Goal: Communication & Community: Share content

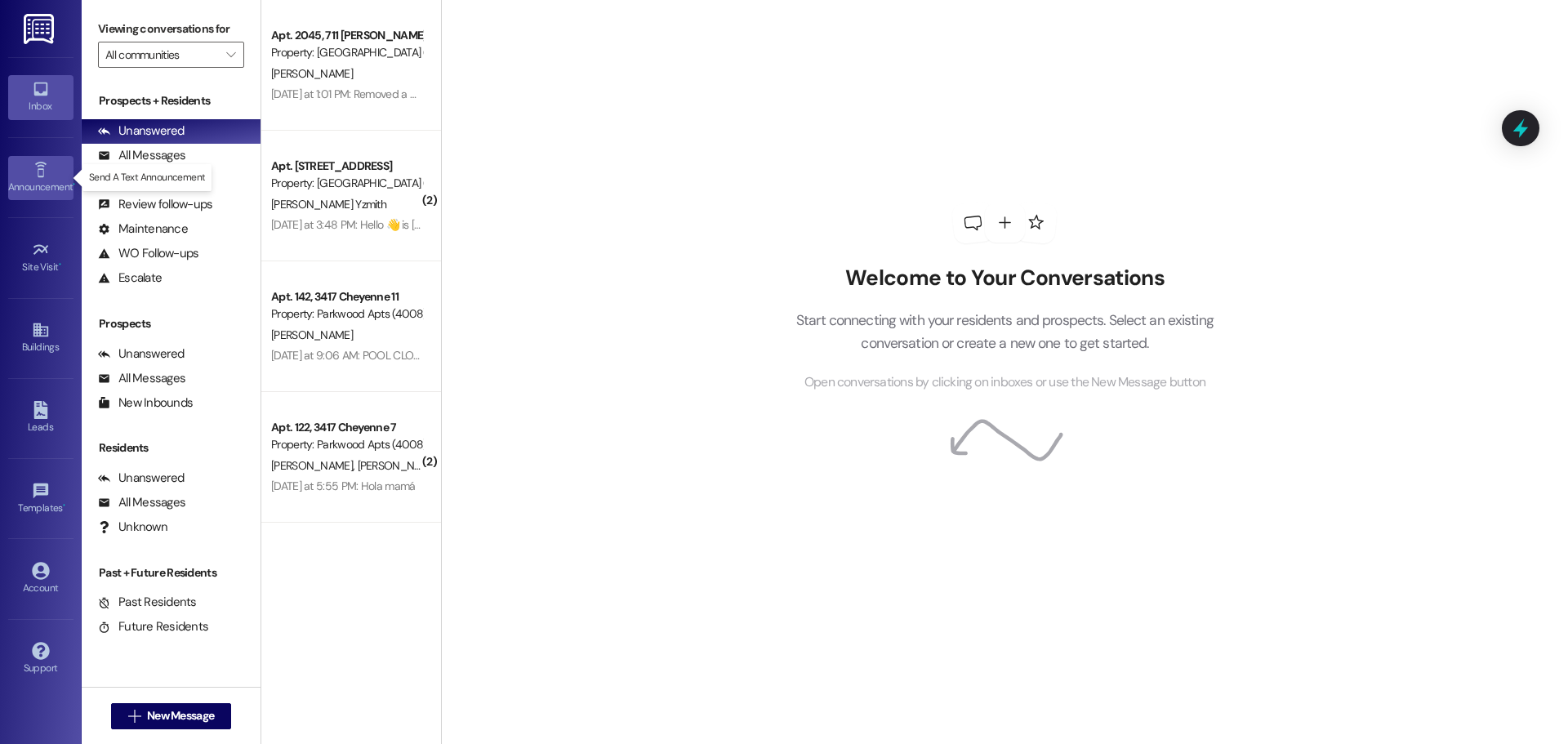
click at [70, 186] on div "Announcement •" at bounding box center [40, 187] width 82 height 16
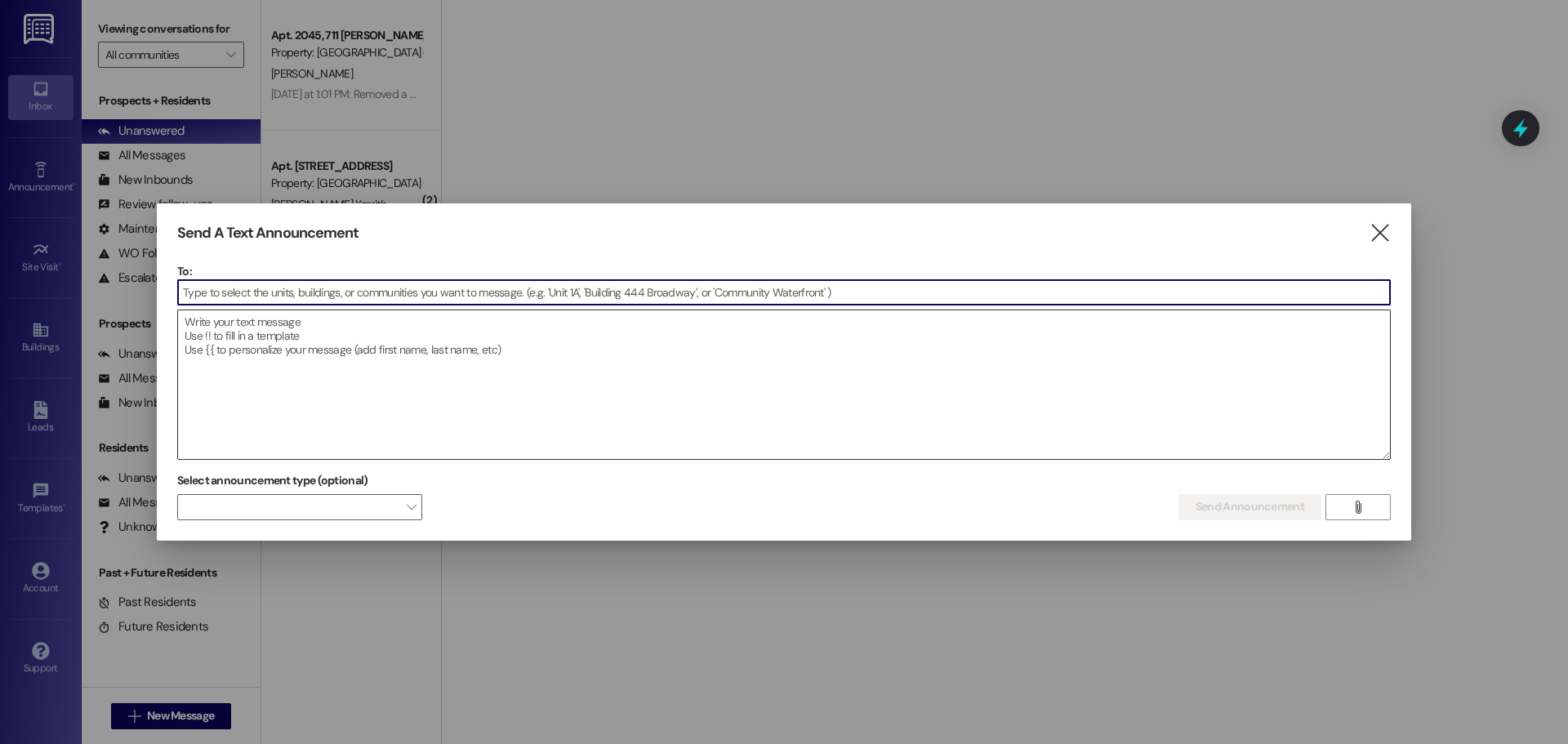
click at [388, 330] on textarea at bounding box center [784, 385] width 1212 height 149
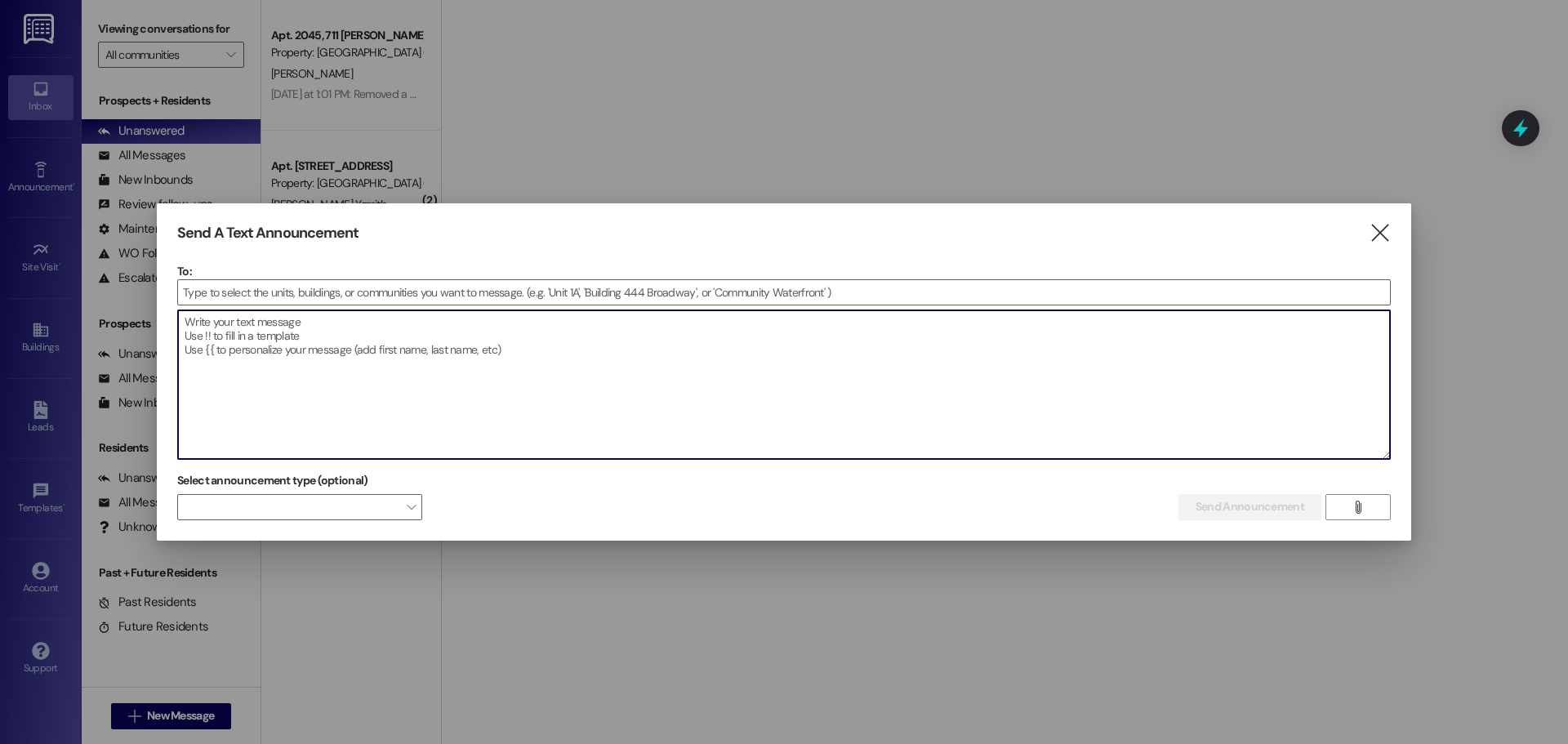
paste textarea "Good afternoon all residents, Lease violation notices have been posted advising…"
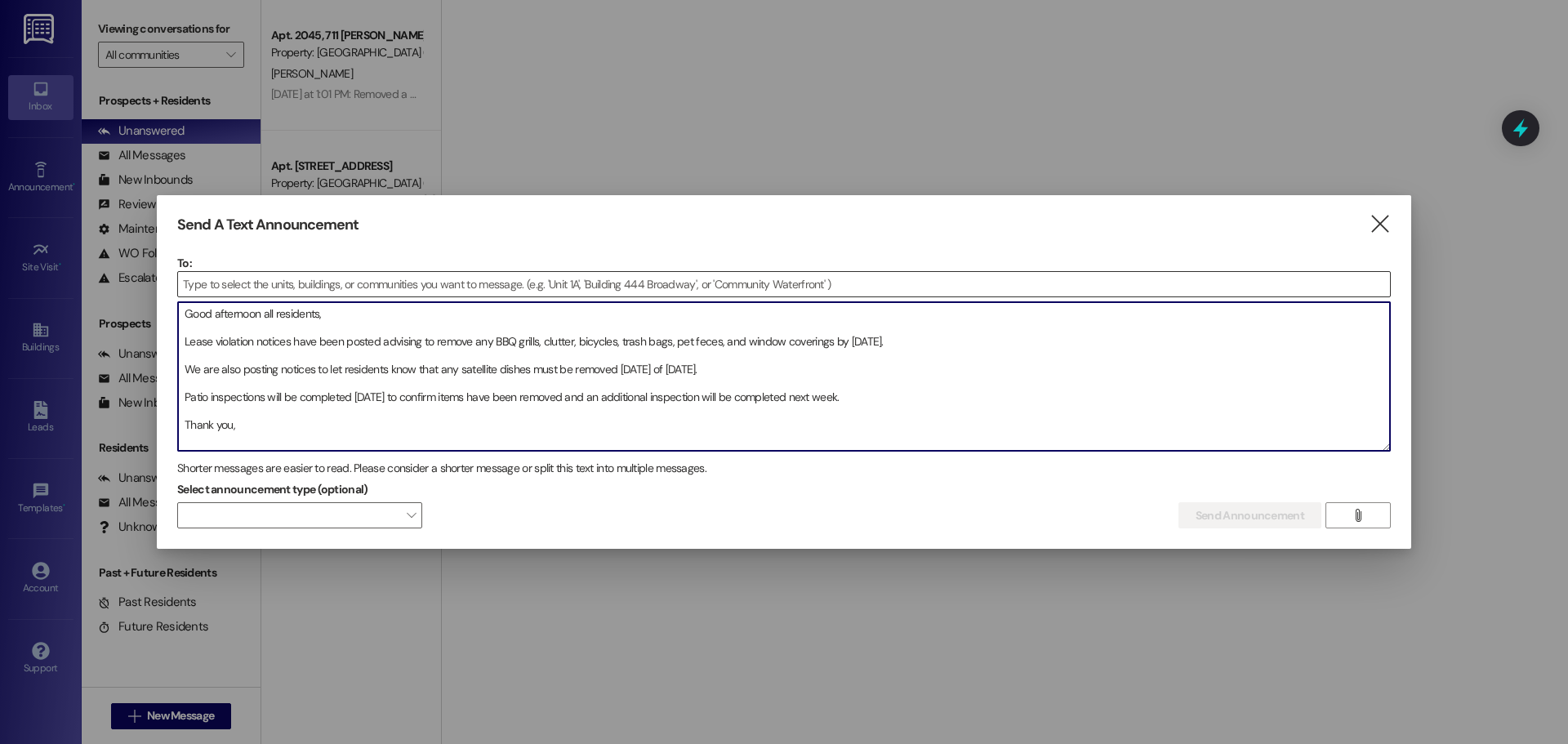
type textarea "Good afternoon all residents, Lease violation notices have been posted advising…"
click at [347, 282] on input at bounding box center [784, 284] width 1212 height 24
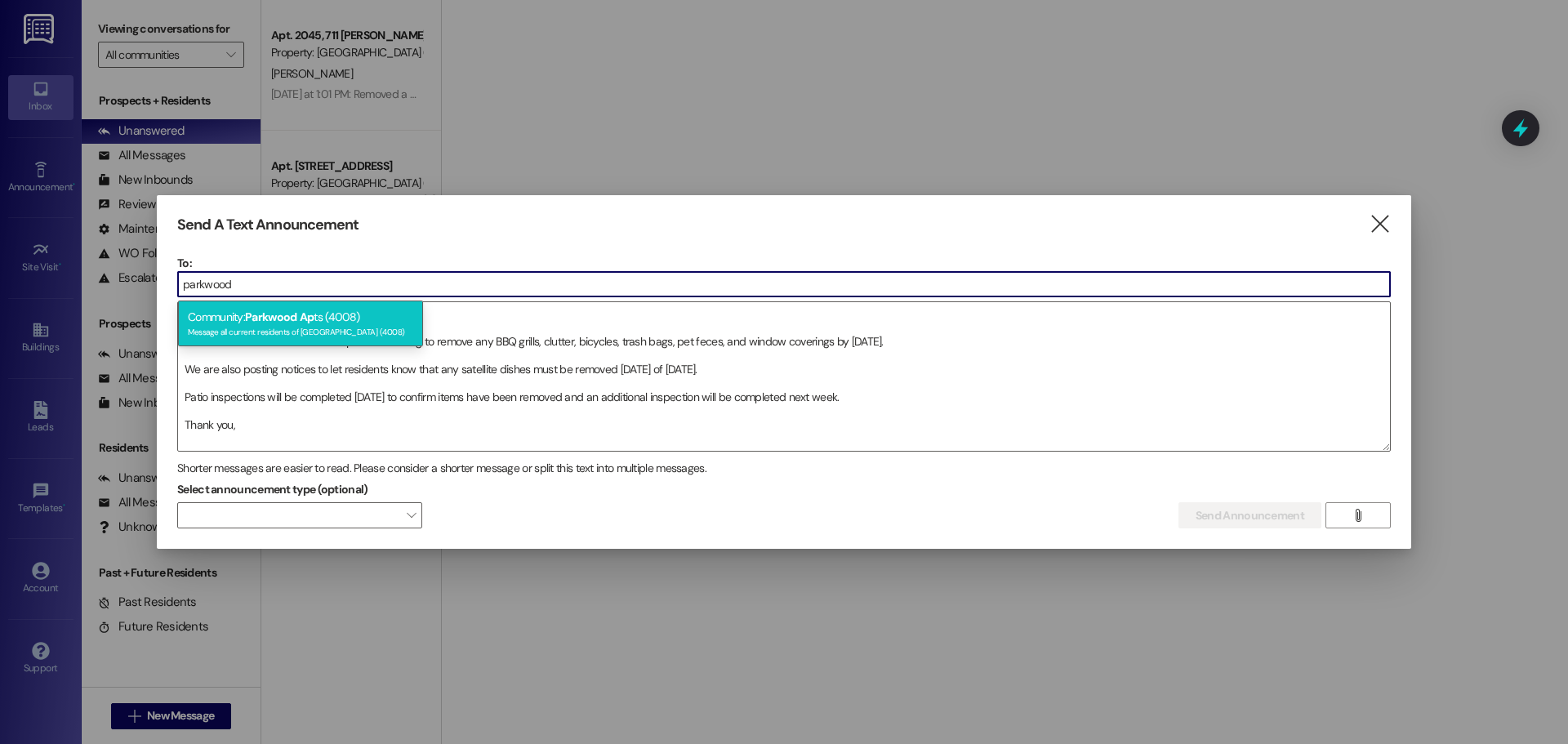
type input "parkwood"
click at [332, 313] on div "Community: [GEOGRAPHIC_DATA] (4008) Message all current residents of [GEOGRAPHI…" at bounding box center [300, 324] width 245 height 46
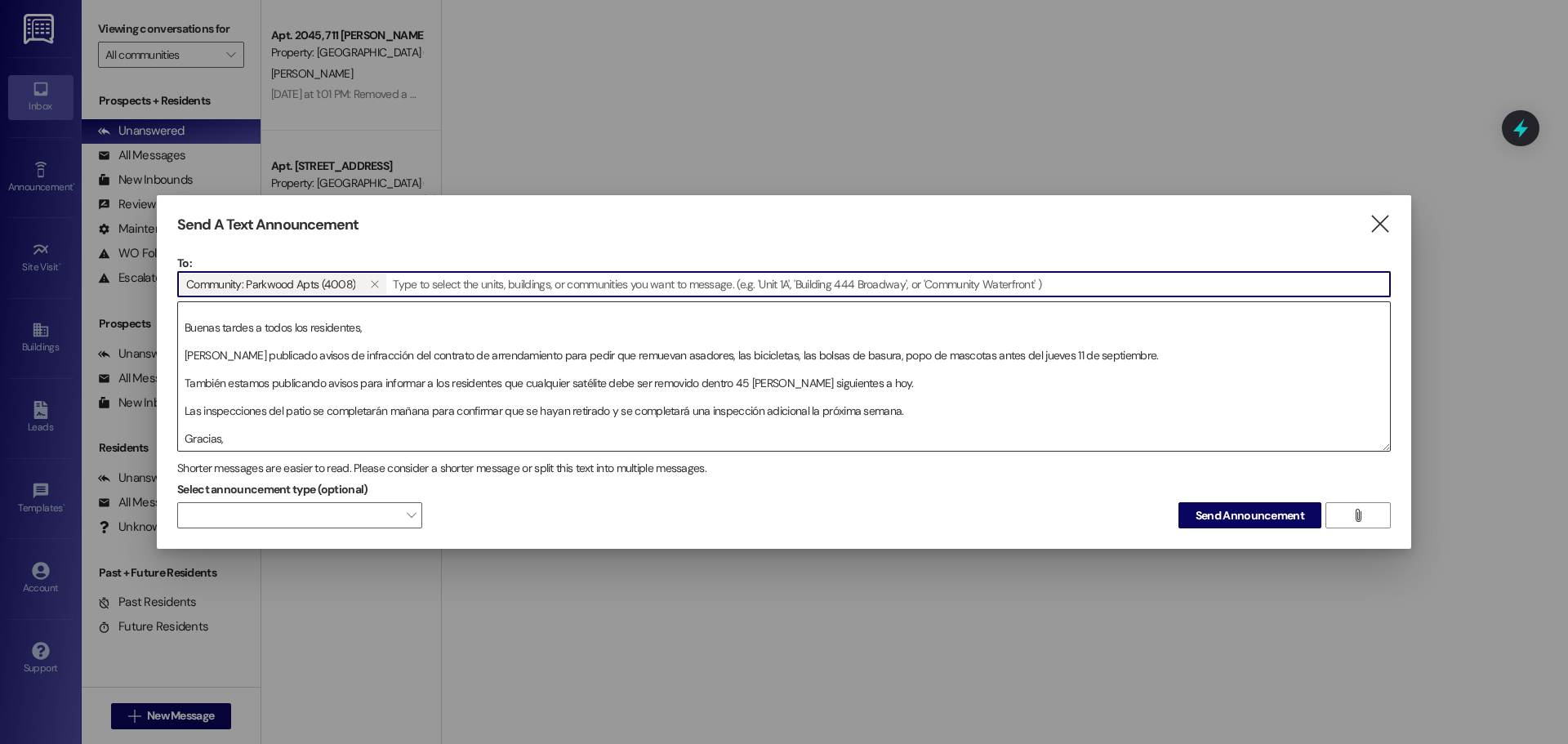
scroll to position [181, 0]
click at [372, 418] on textarea "Good afternoon all residents, Lease violation notices have been posted advising…" at bounding box center [784, 376] width 1212 height 149
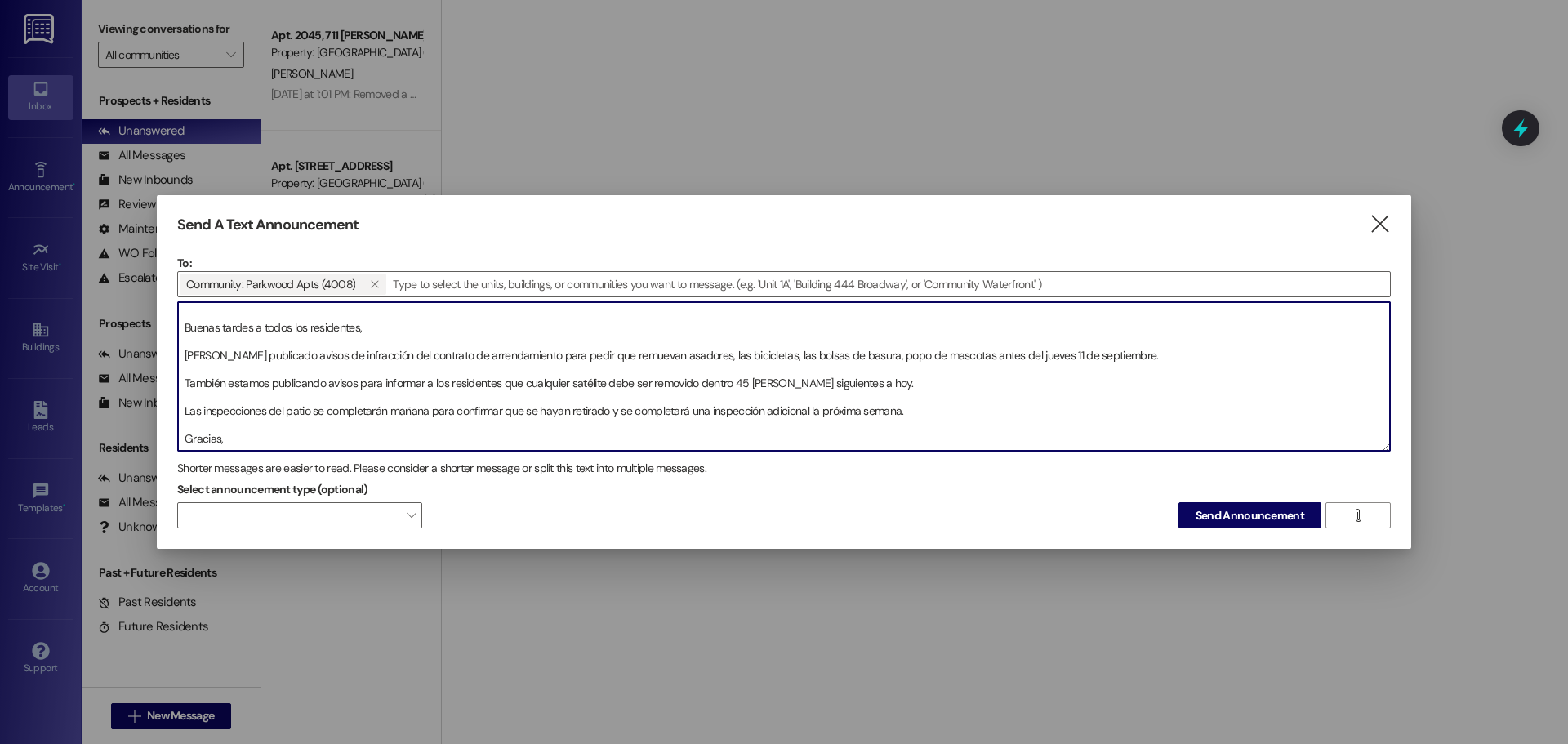
scroll to position [0, 0]
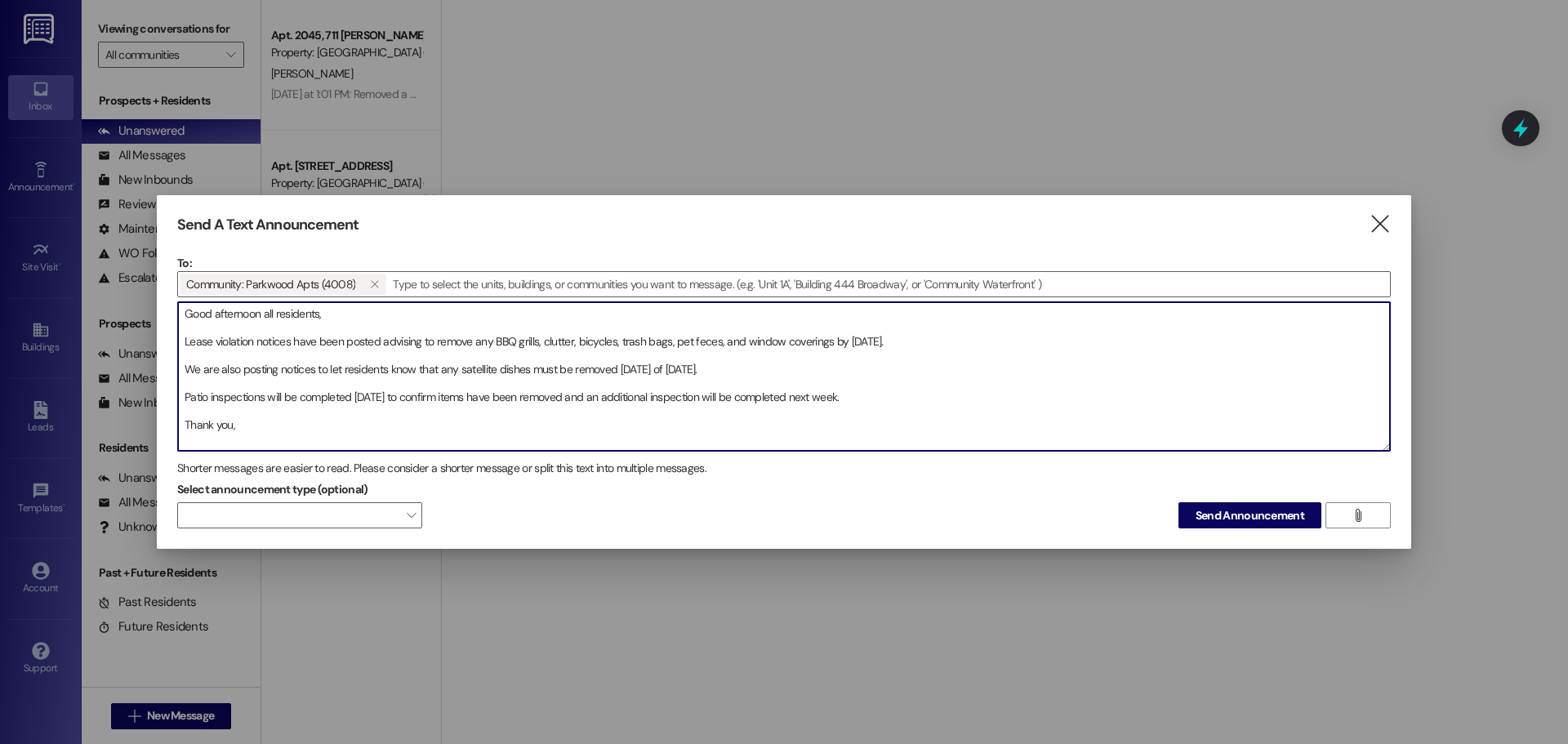
drag, startPoint x: 345, startPoint y: 339, endPoint x: 294, endPoint y: 344, distance: 51.2
click at [294, 344] on textarea "Good afternoon all residents, Lease violation notices have been posted advising…" at bounding box center [784, 376] width 1212 height 149
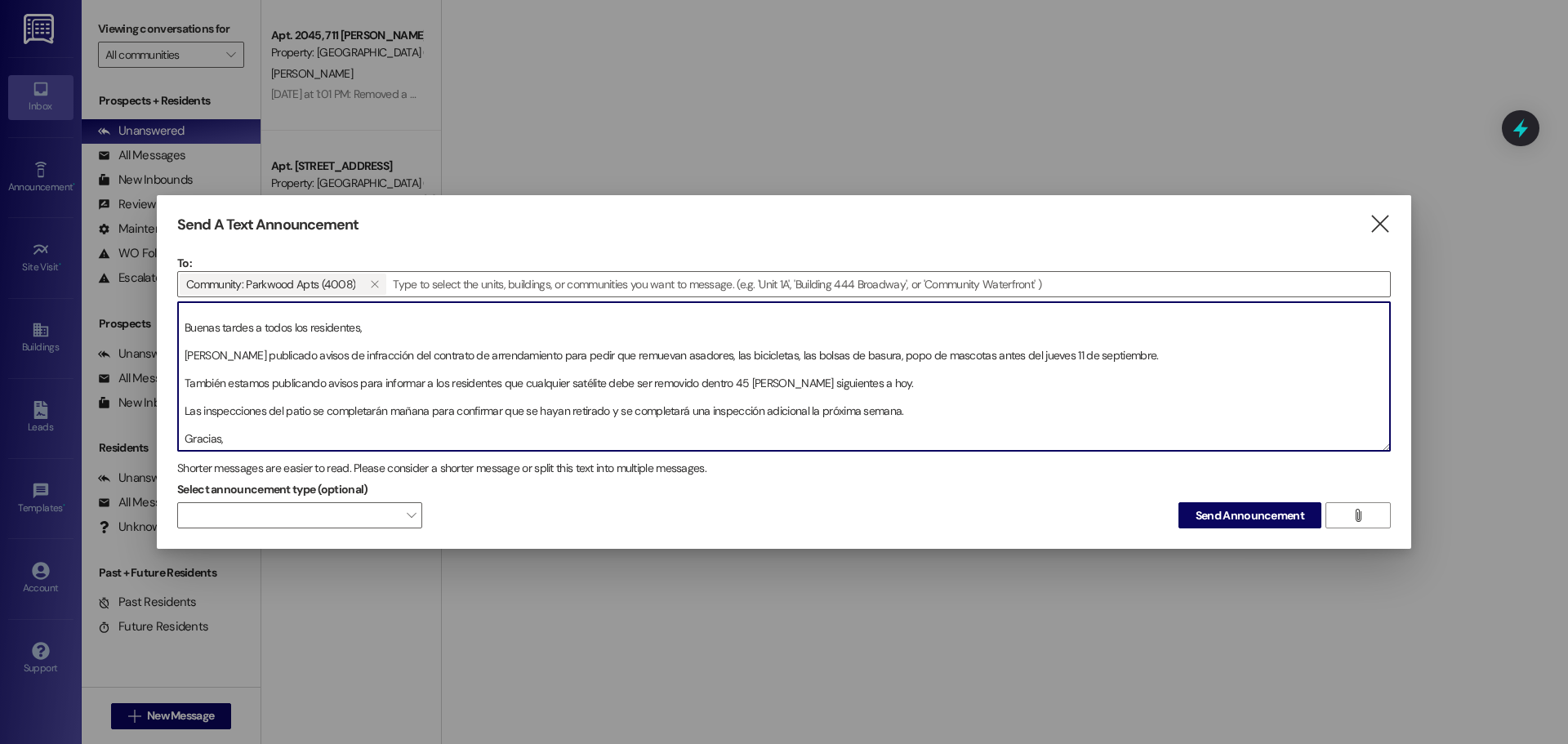
scroll to position [154, 0]
click at [218, 345] on textarea "Good afternoon all residents, Lease violation notices are being posted advising…" at bounding box center [784, 376] width 1212 height 149
drag, startPoint x: 266, startPoint y: 336, endPoint x: 199, endPoint y: 343, distance: 67.4
click at [199, 343] on textarea "Good afternoon all residents, Lease violation notices are being posted advising…" at bounding box center [784, 376] width 1212 height 149
click at [253, 423] on textarea "Good afternoon all residents, Lease violation notices are being posted advising…" at bounding box center [784, 376] width 1212 height 149
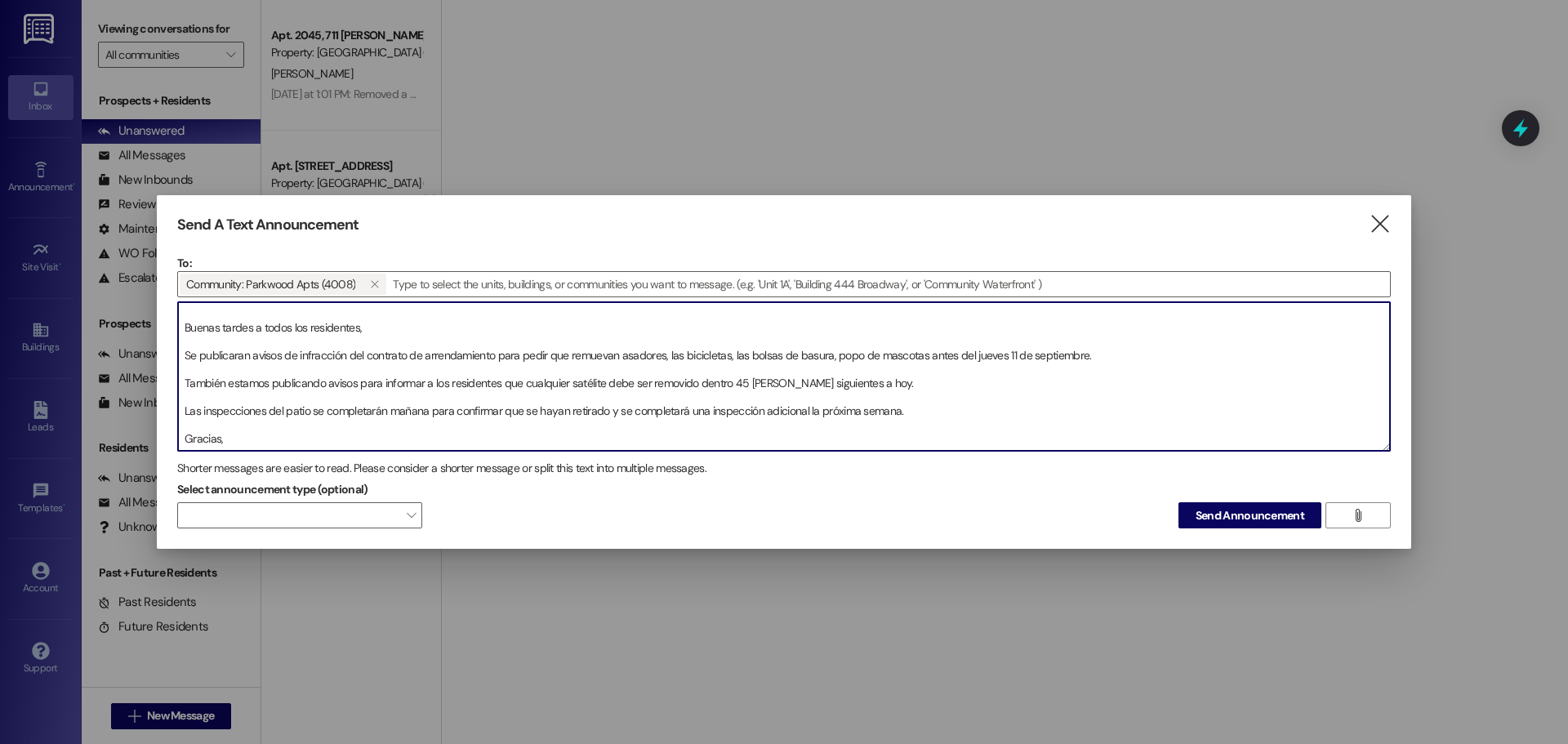
click at [238, 439] on textarea "Good afternoon all residents, Lease violation notices are being posted advising…" at bounding box center [784, 376] width 1212 height 149
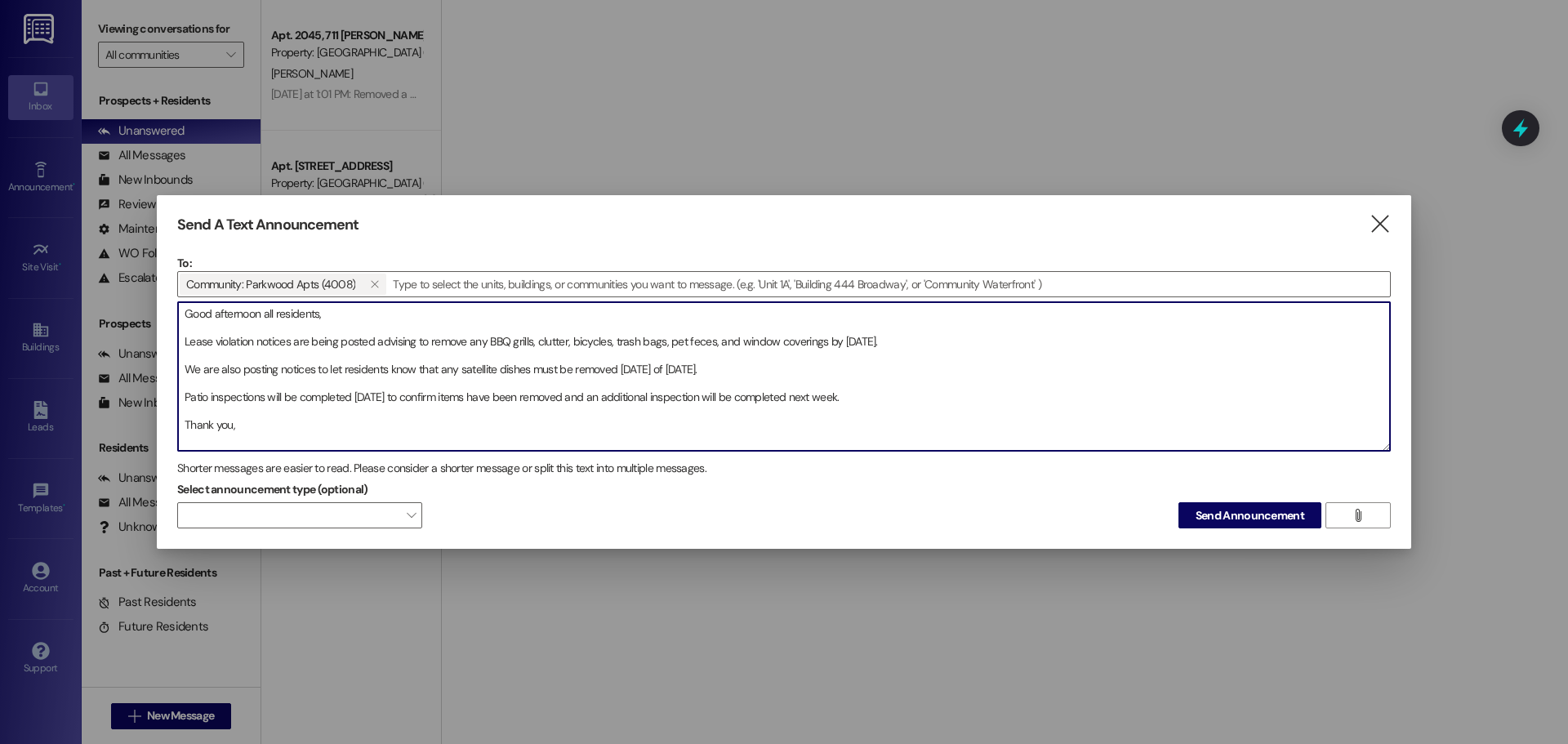
drag, startPoint x: 292, startPoint y: 423, endPoint x: 129, endPoint y: 264, distance: 227.7
click at [129, 264] on div "Send A Text Announcement  To: Community: Parkwood Apts (4008)   Drop image f…" at bounding box center [784, 372] width 1568 height 744
click at [408, 357] on textarea "Good afternoon all residents, Lease violation notices are being posted advising…" at bounding box center [784, 376] width 1212 height 149
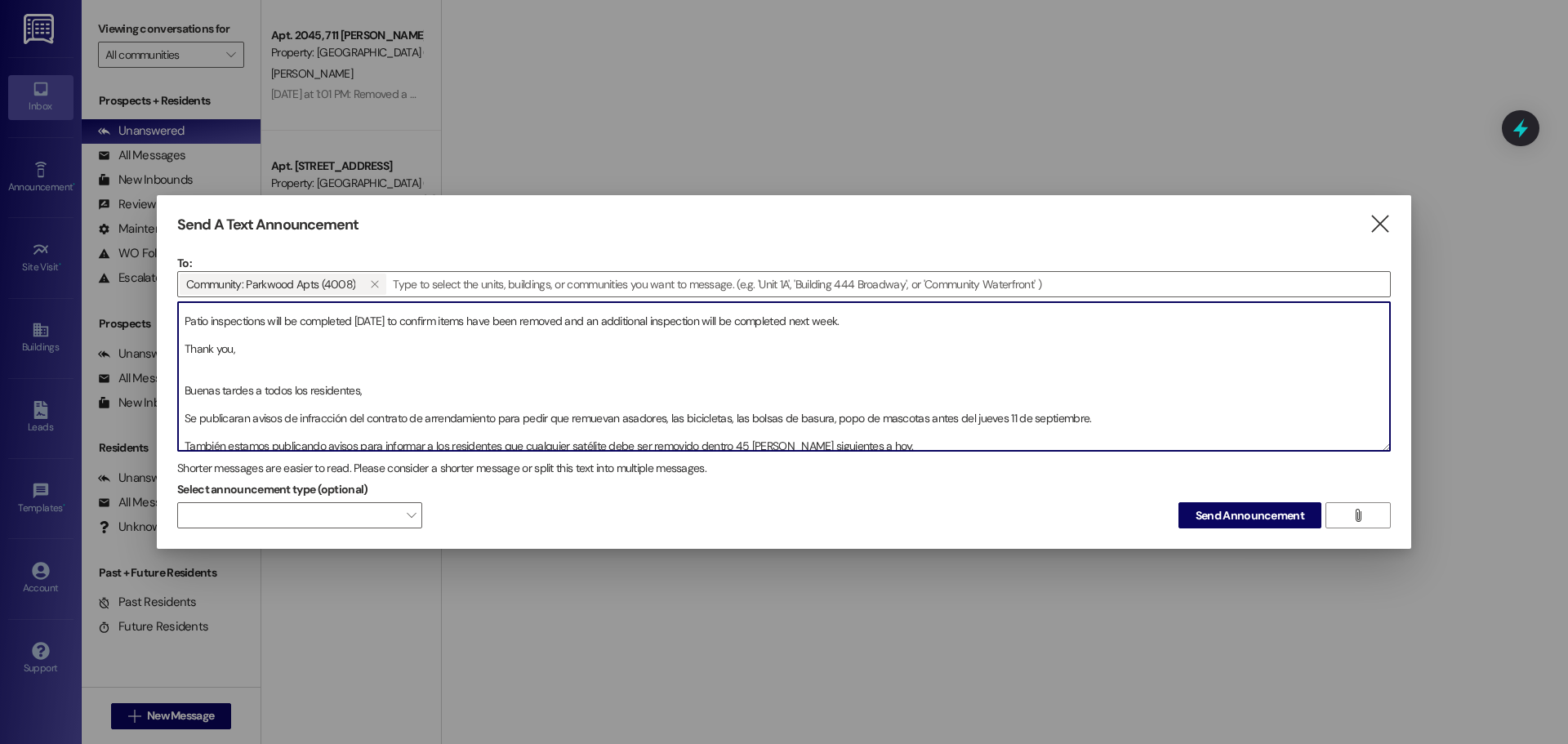
scroll to position [181, 0]
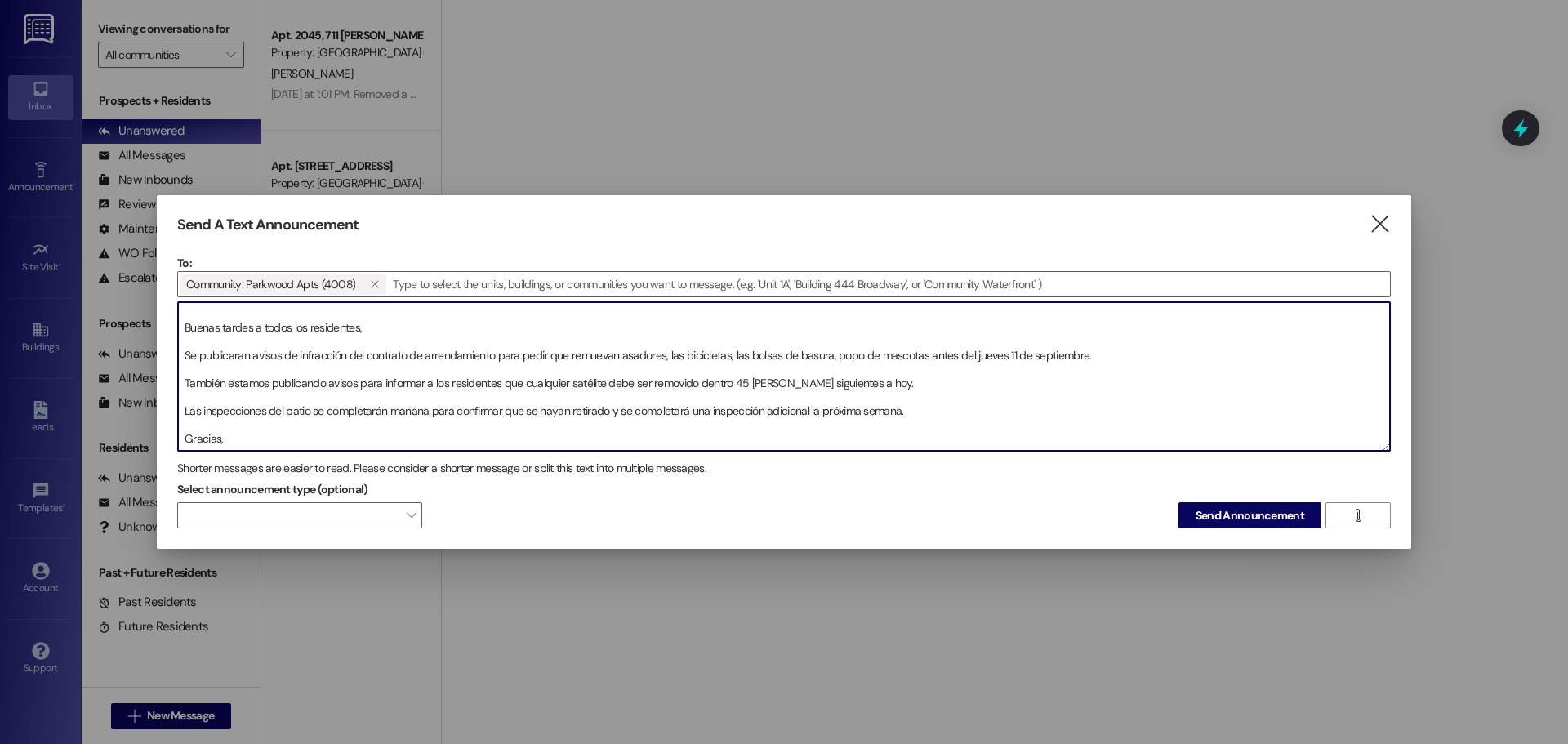
drag, startPoint x: 188, startPoint y: 318, endPoint x: 553, endPoint y: 499, distance: 407.4
click at [553, 499] on div "To: Community: Parkwood Apts (4008)   Drop image file here Shorter messages a…" at bounding box center [784, 392] width 1213 height 275
click at [575, 438] on textarea "Good afternoon all residents, Lease violation notices are being posted advising…" at bounding box center [784, 376] width 1212 height 149
type textarea "Good afternoon all residents, Lease violation notices are being posted advising…"
click at [1192, 511] on span "Send Announcement" at bounding box center [1250, 516] width 115 height 17
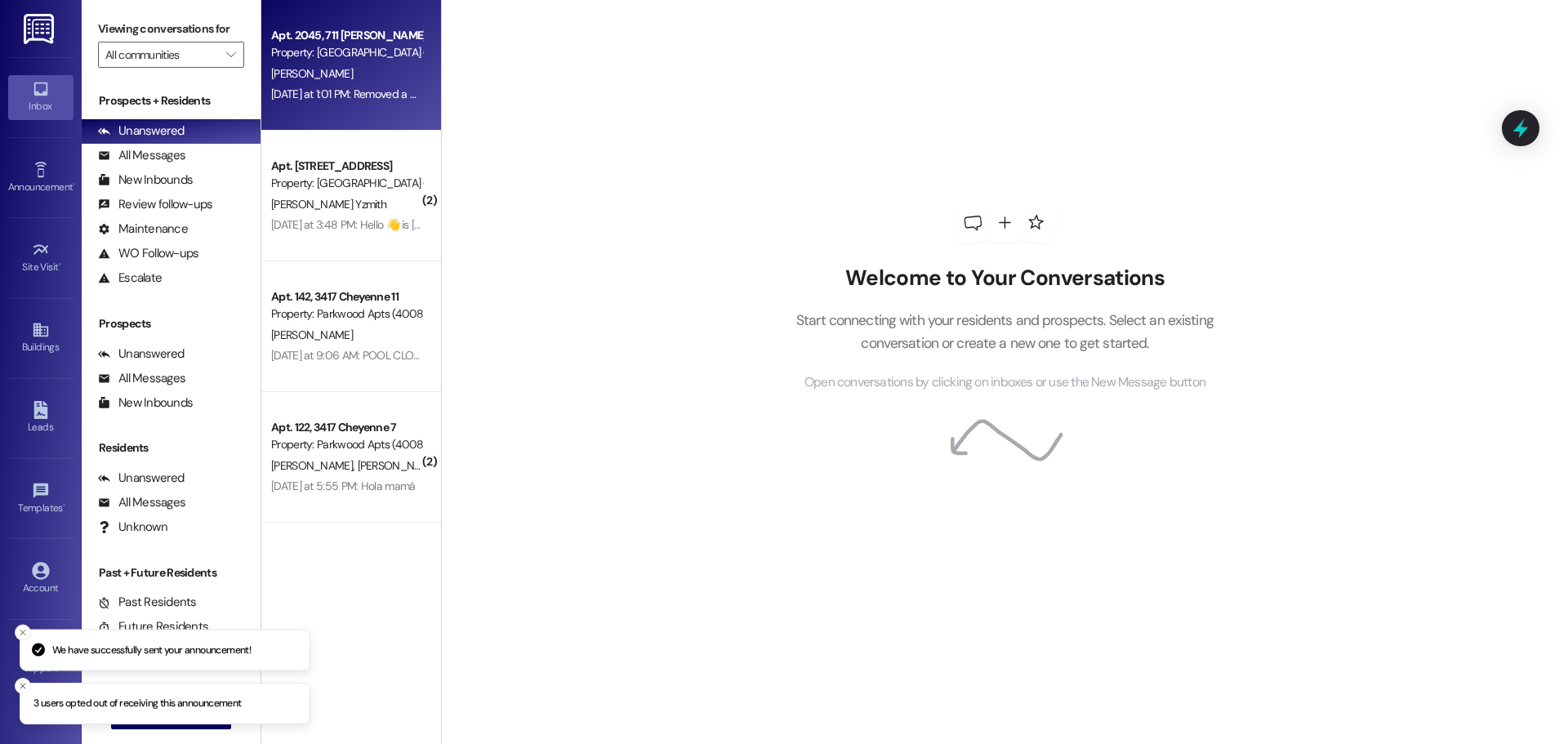
click at [372, 122] on div "Apt. 2045, 711 [PERSON_NAME] F Property: [GEOGRAPHIC_DATA] (4027) [PERSON_NAME]…" at bounding box center [351, 65] width 180 height 131
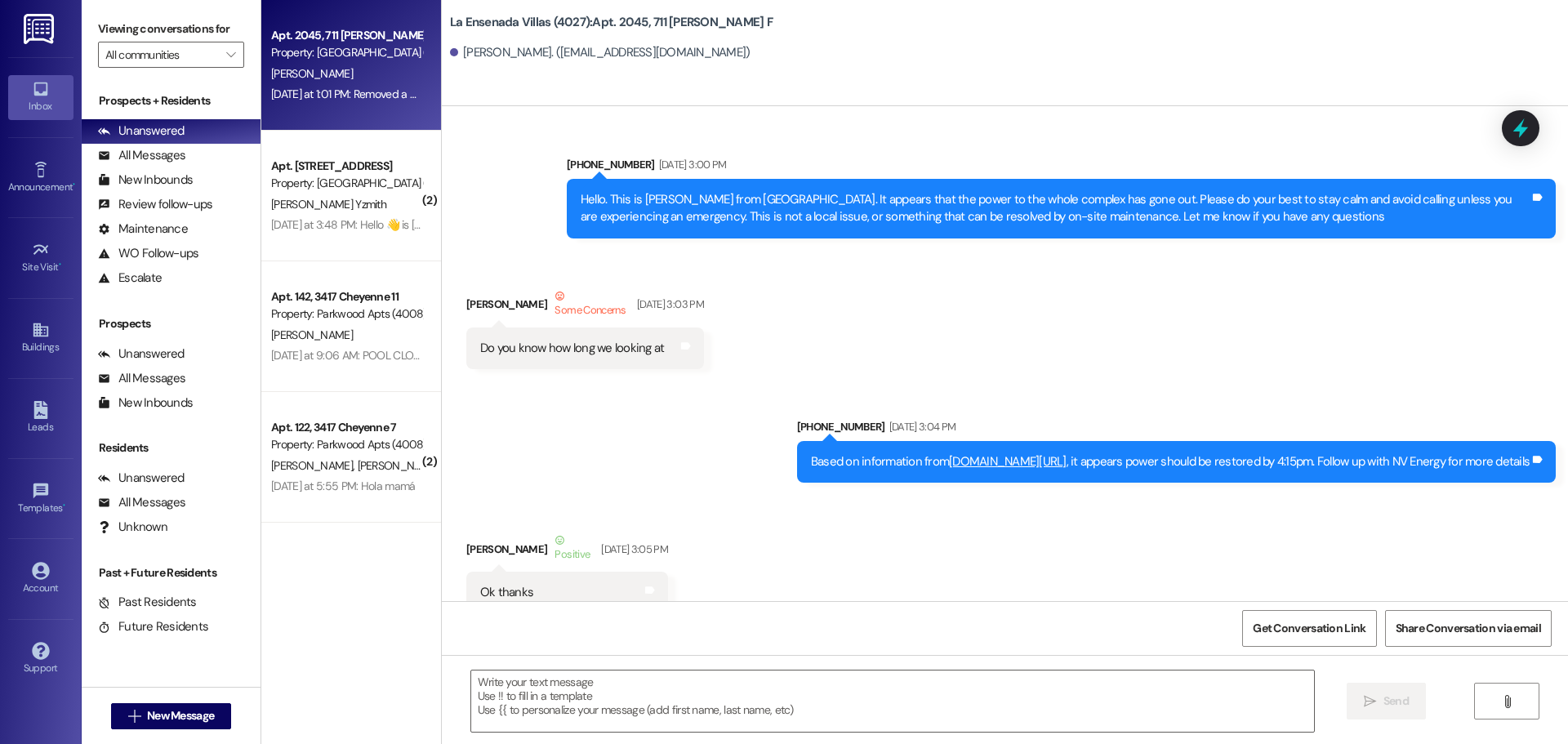
scroll to position [19740, 0]
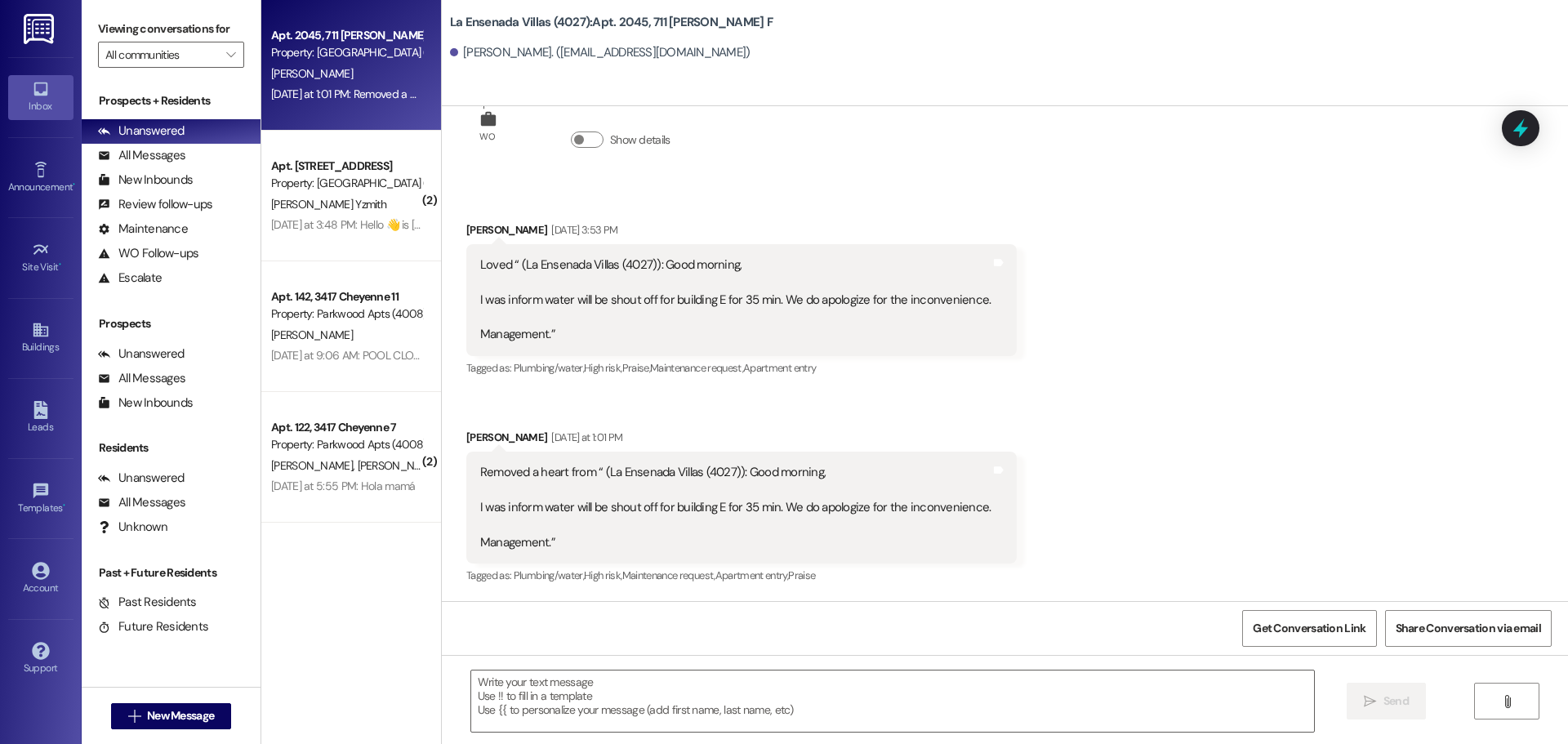
click at [1149, 411] on div "Received via SMS [PERSON_NAME] [DATE] 3:53 PM Loved “ ([GEOGRAPHIC_DATA] (4027)…" at bounding box center [1004, 392] width 1126 height 416
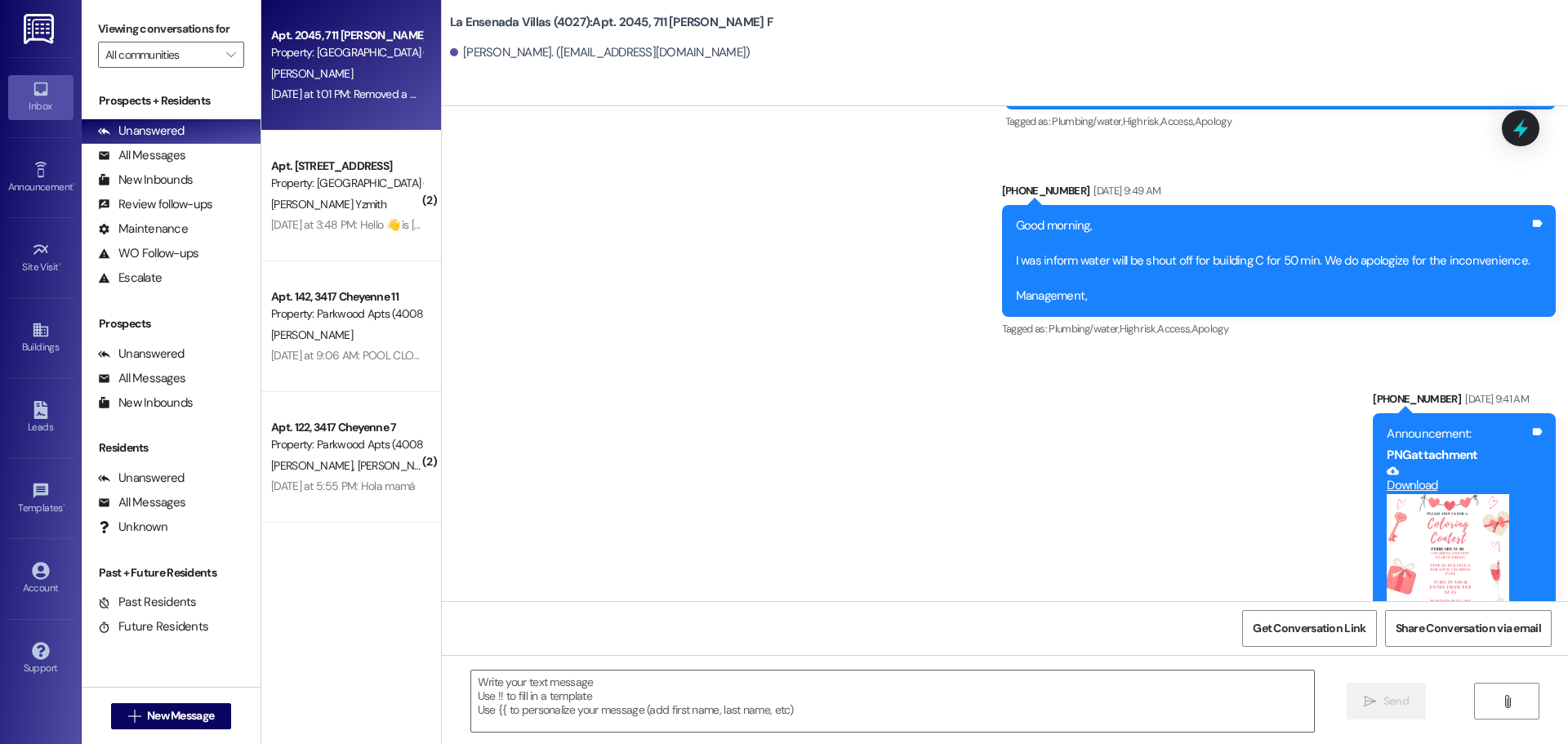
scroll to position [19035, 0]
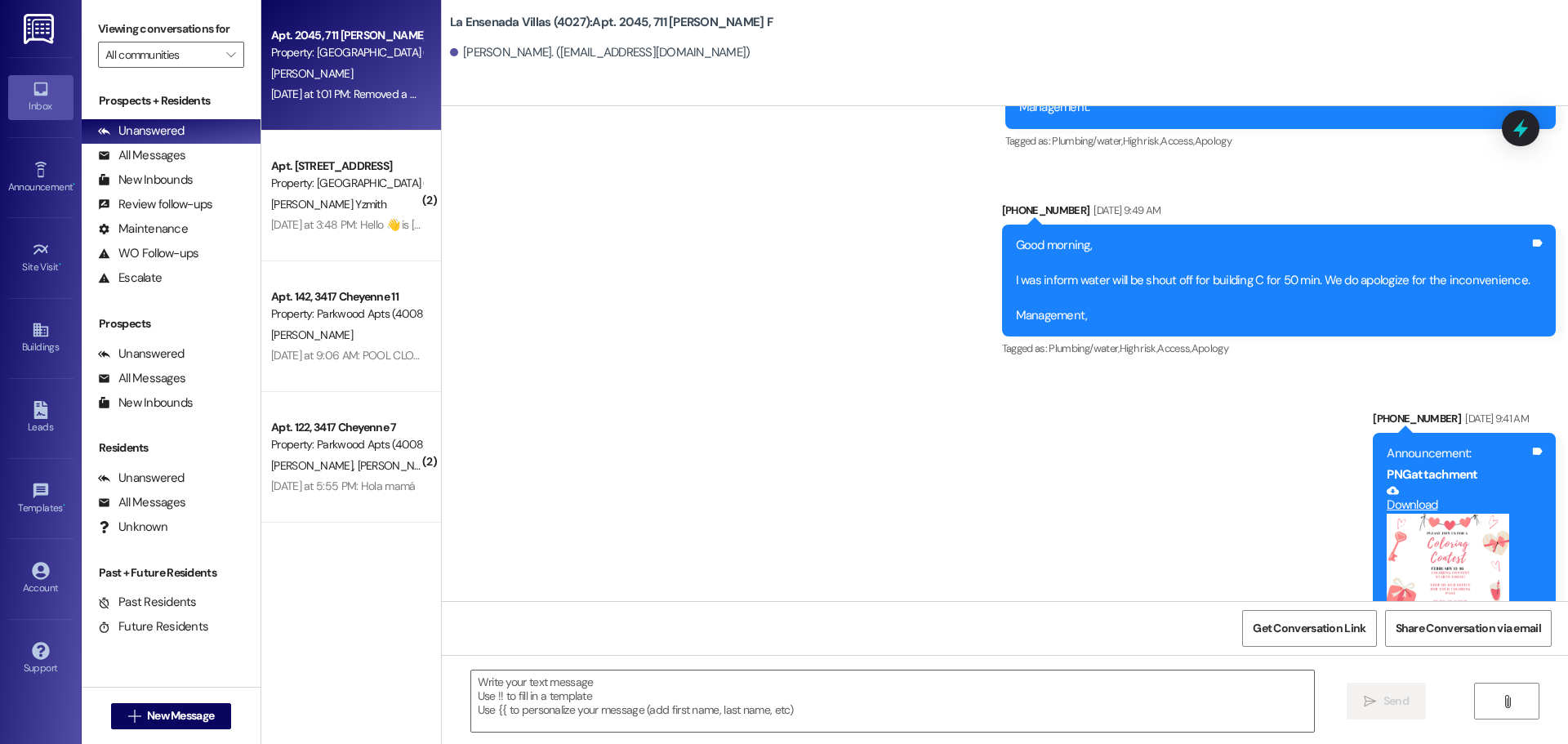
click at [938, 375] on div "Announcement, sent via SMS [PHONE_NUMBER] [DATE] 11:03 AM Good morning, I was i…" at bounding box center [1004, 351] width 1126 height 787
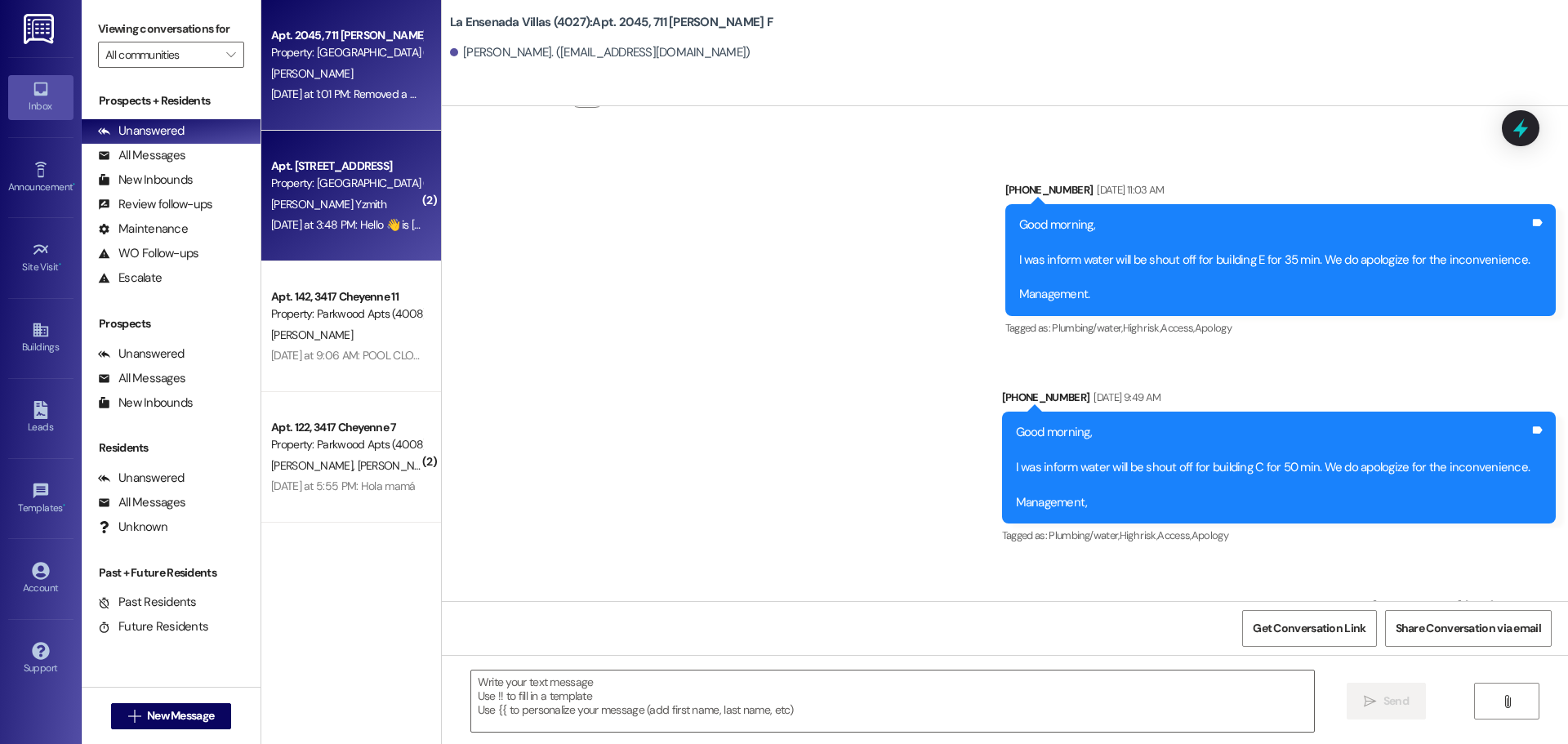
scroll to position [18836, 0]
